Goal: Register for event/course

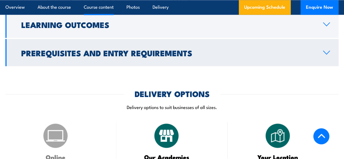
scroll to position [462, 0]
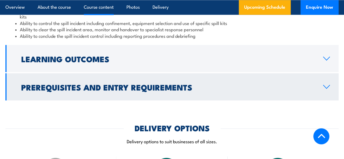
click at [109, 90] on h2 "Prerequisites and Entry Requirements" at bounding box center [167, 86] width 293 height 7
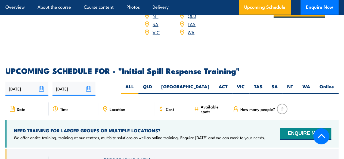
scroll to position [761, 0]
click at [238, 94] on label "VIC" at bounding box center [240, 88] width 17 height 11
click at [245, 87] on input "VIC" at bounding box center [247, 85] width 4 height 4
radio input "true"
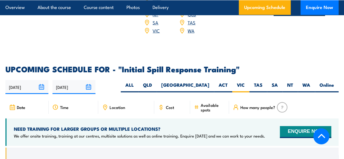
scroll to position [712, 0]
